Goal: Contribute content: Contribute content

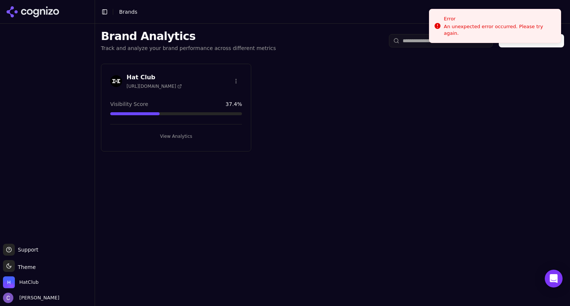
click at [146, 133] on button "View Analytics" at bounding box center [176, 137] width 132 height 12
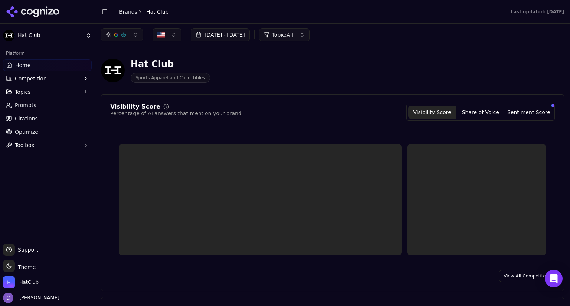
click at [40, 105] on link "Prompts" at bounding box center [47, 105] width 89 height 12
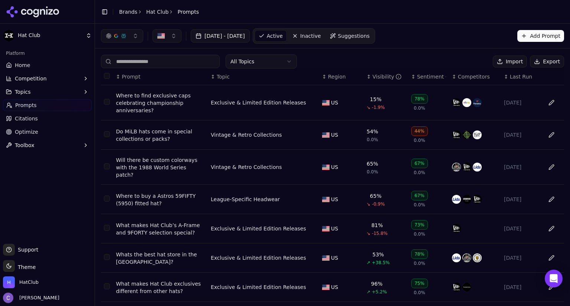
click at [35, 104] on link "Prompts" at bounding box center [47, 105] width 89 height 12
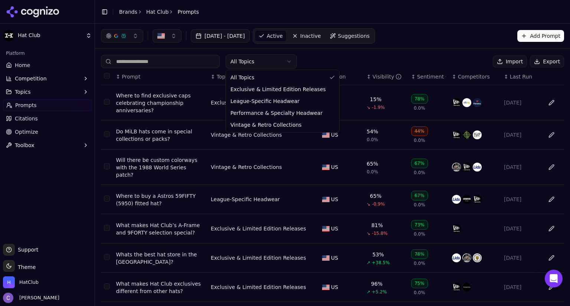
click at [259, 62] on html "Hat Club Platform Home Competition Topics Prompts Citations Optimize Toolbox Su…" at bounding box center [285, 153] width 570 height 306
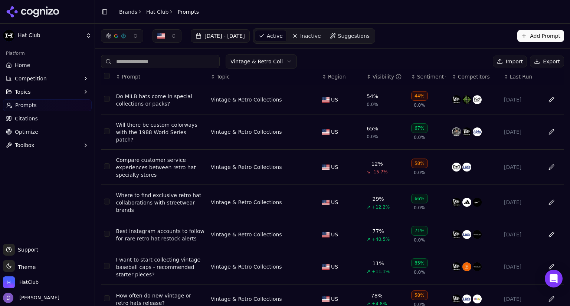
click at [365, 81] on th "↕ Visibility" at bounding box center [386, 77] width 45 height 17
click at [367, 79] on div "↕ Visibility" at bounding box center [386, 76] width 39 height 7
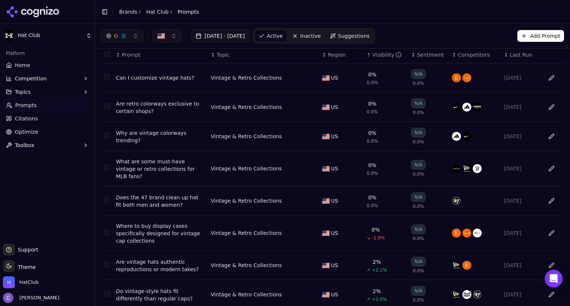
scroll to position [17, 0]
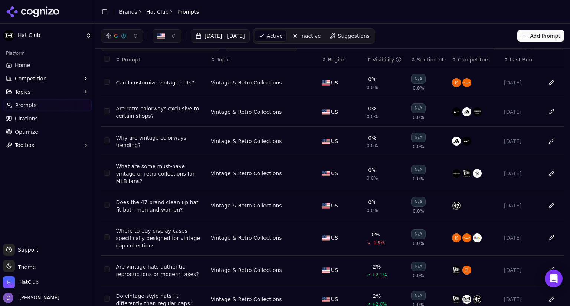
click at [177, 233] on div "Where to buy display cases specifically designed for vintage cap collections" at bounding box center [160, 238] width 89 height 22
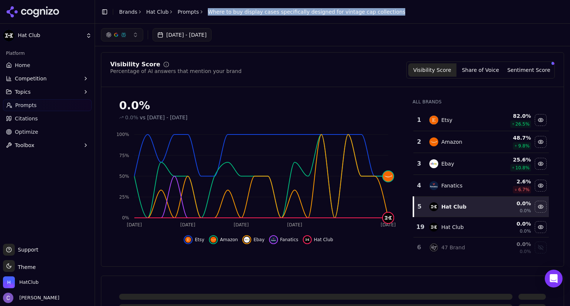
drag, startPoint x: 200, startPoint y: 11, endPoint x: 401, endPoint y: 5, distance: 201.9
click at [401, 5] on header "Toggle Sidebar Brands Hat Club Prompts Where to buy display cases specifically …" at bounding box center [332, 12] width 475 height 24
copy span "Where to buy display cases specifically designed for vintage cap collections"
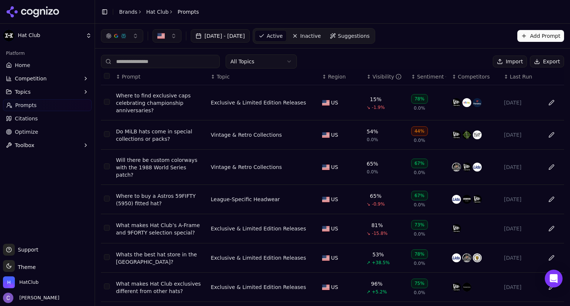
click at [252, 67] on html "Hat Club Platform Home Competition Topics Prompts Citations Optimize Toolbox Su…" at bounding box center [285, 153] width 570 height 306
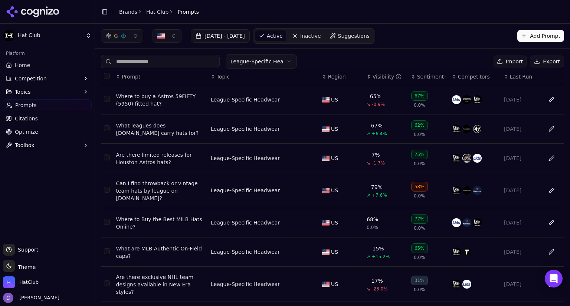
click at [367, 79] on div "↕ Visibility" at bounding box center [386, 76] width 39 height 7
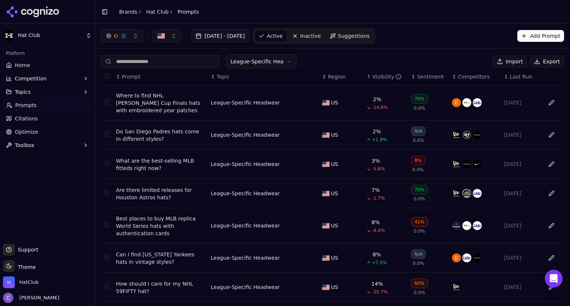
click at [367, 78] on div "↑ Visibility" at bounding box center [386, 76] width 39 height 7
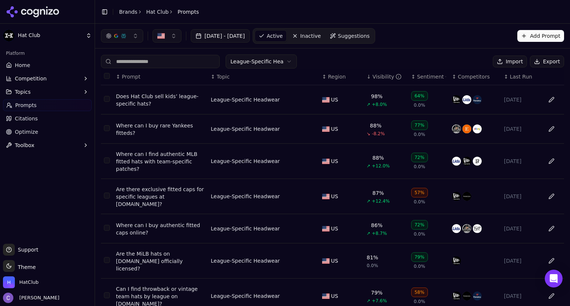
click at [367, 78] on div "↓ Visibility" at bounding box center [386, 76] width 39 height 7
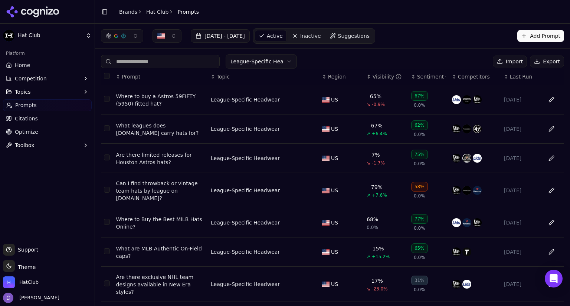
click at [144, 61] on input at bounding box center [160, 61] width 119 height 13
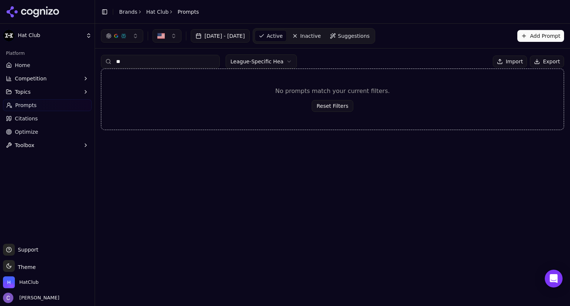
type input "*"
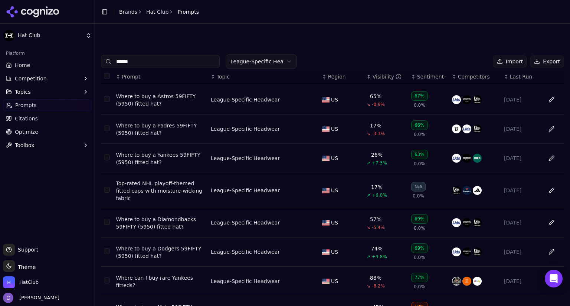
scroll to position [108, 0]
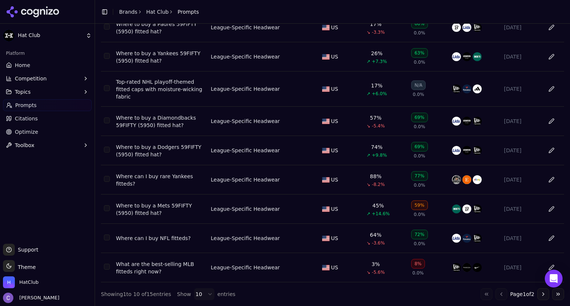
type input "******"
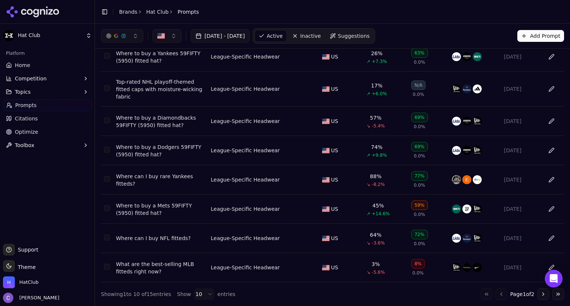
scroll to position [0, 0]
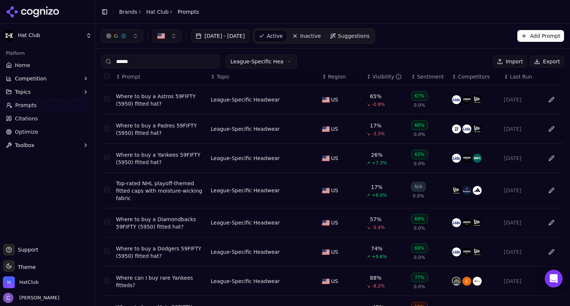
click at [529, 36] on button "Add Prompt" at bounding box center [540, 36] width 47 height 12
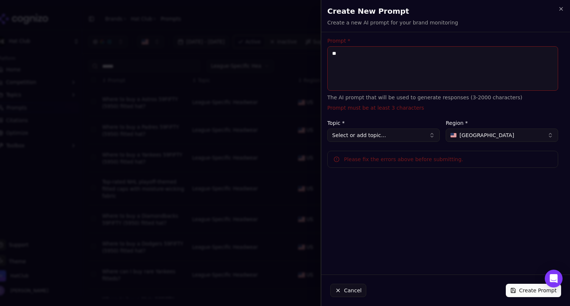
type textarea "*"
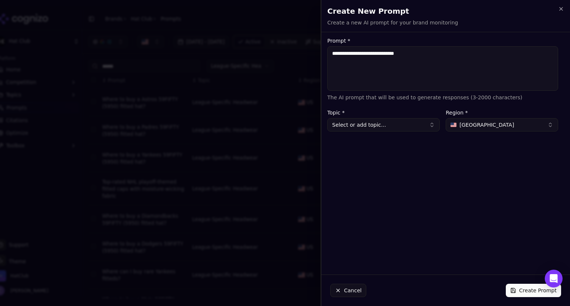
type textarea "**********"
click at [395, 128] on button "Select or add topic..." at bounding box center [383, 124] width 112 height 13
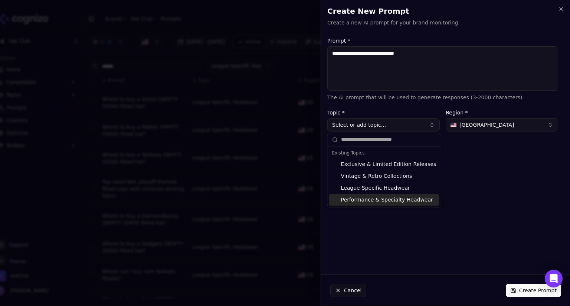
click at [388, 199] on div "Performance & Specialty Headwear" at bounding box center [384, 200] width 110 height 12
type input "**********"
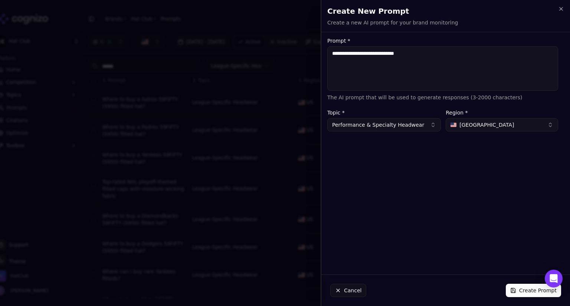
click at [526, 291] on button "Create Prompt" at bounding box center [533, 290] width 55 height 13
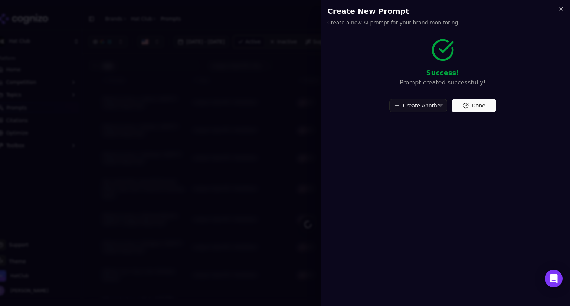
click at [475, 108] on button "Done" at bounding box center [474, 105] width 45 height 13
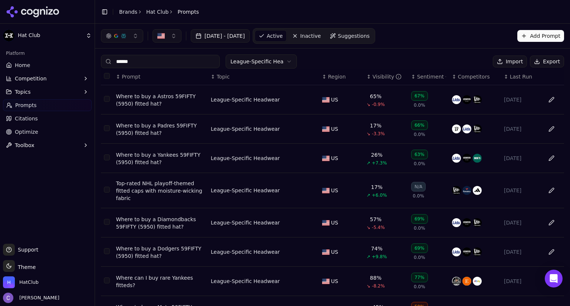
scroll to position [108, 0]
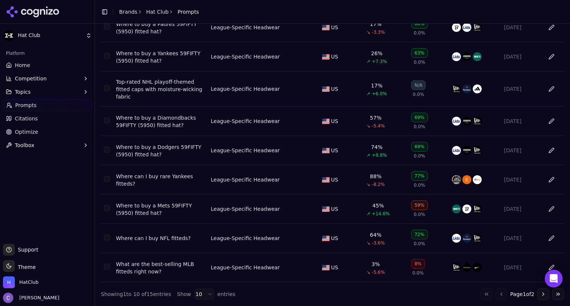
click at [537, 293] on button "Go to next page" at bounding box center [543, 295] width 12 height 12
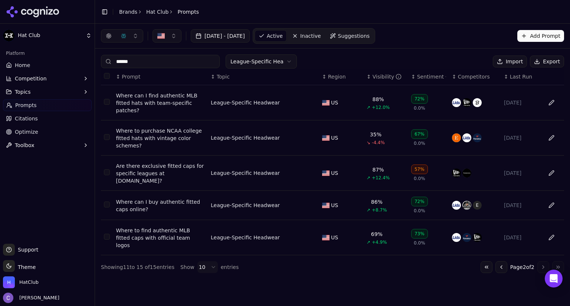
scroll to position [0, 0]
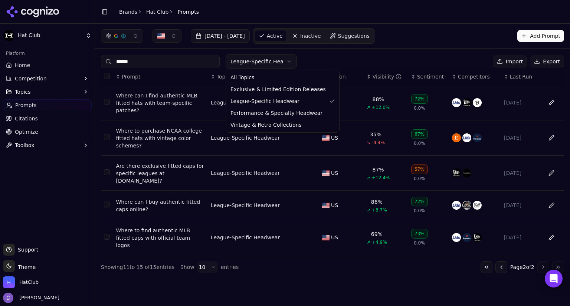
click at [270, 59] on html "Hat Club Platform Home Competition Topics Prompts Citations Optimize Toolbox Su…" at bounding box center [285, 153] width 570 height 306
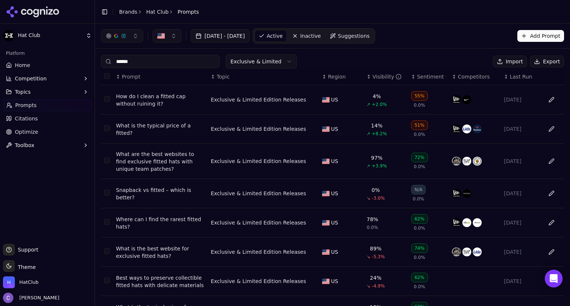
click at [270, 60] on html "Hat Club Platform Home Competition Topics Prompts Citations Optimize Toolbox Su…" at bounding box center [285, 153] width 570 height 306
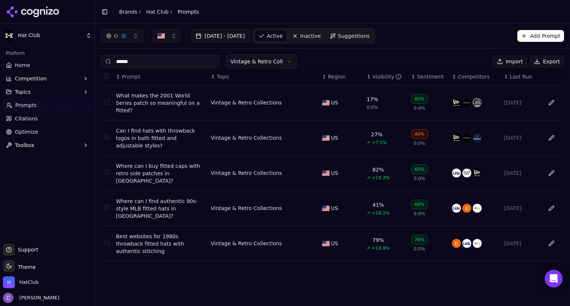
click at [55, 69] on link "Home" at bounding box center [47, 65] width 89 height 12
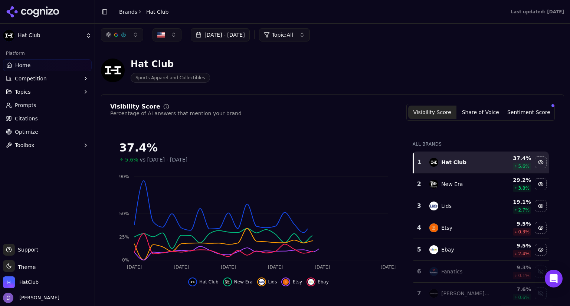
click at [43, 103] on link "Prompts" at bounding box center [47, 105] width 89 height 12
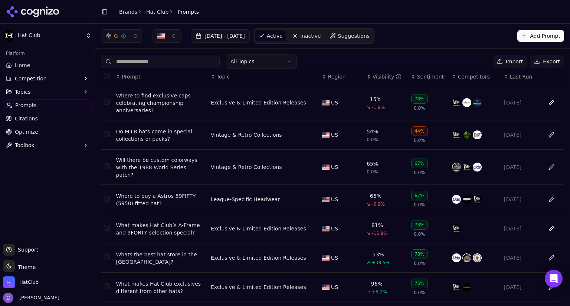
click at [261, 60] on html "Hat Club Platform Home Competition Topics Prompts Citations Optimize Toolbox Su…" at bounding box center [285, 153] width 570 height 306
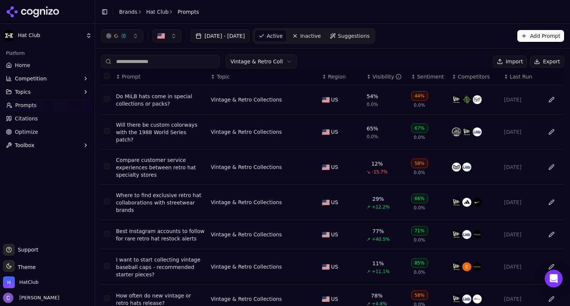
click at [276, 61] on html "Hat Club Platform Home Competition Topics Prompts Citations Optimize Toolbox Su…" at bounding box center [285, 153] width 570 height 306
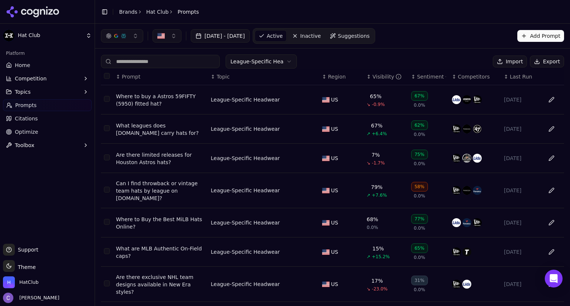
click at [367, 76] on div "↕ Visibility" at bounding box center [386, 76] width 39 height 7
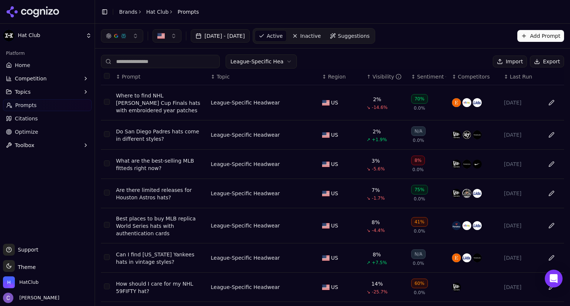
click at [277, 63] on html "Hat Club Platform Home Competition Topics Prompts Citations Optimize Toolbox Su…" at bounding box center [285, 153] width 570 height 306
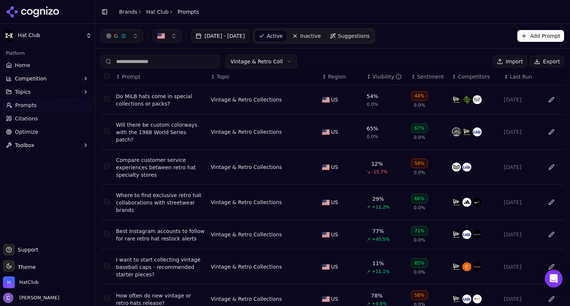
click at [372, 79] on div "Visibility" at bounding box center [386, 76] width 29 height 7
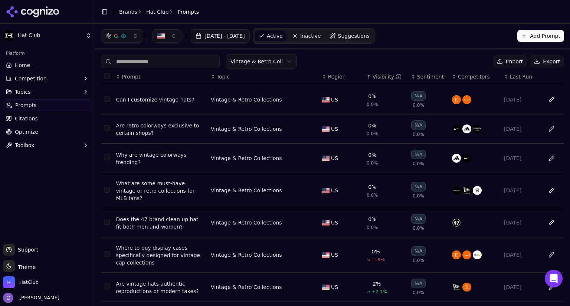
click at [188, 187] on div "What are some must-have vintage or retro collections for MLB fans?" at bounding box center [160, 191] width 89 height 22
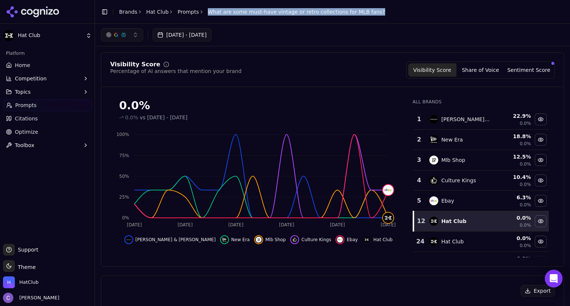
drag, startPoint x: 200, startPoint y: 11, endPoint x: 370, endPoint y: 13, distance: 169.9
click at [370, 13] on header "Toggle Sidebar Brands Hat Club Prompts What are some must-have vintage or retro…" at bounding box center [332, 12] width 475 height 24
copy span "What are some must-have vintage or retro collections for MLB fans?"
